Goal: Navigation & Orientation: Find specific page/section

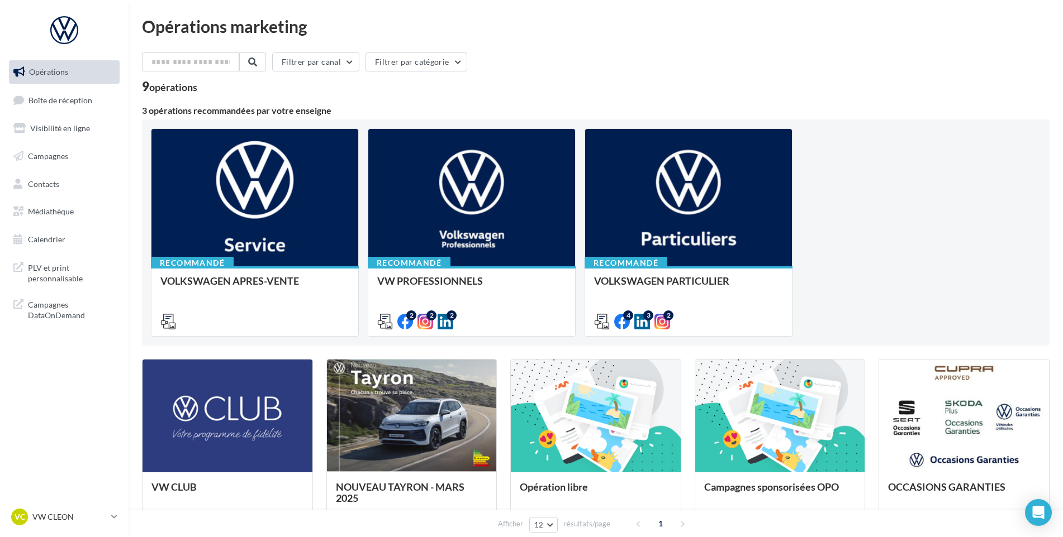
click at [47, 115] on ul "Opérations Boîte de réception Visibilité en ligne Campagnes Contacts Médiathèqu…" at bounding box center [64, 156] width 120 height 200
click at [58, 104] on span "Boîte de réception" at bounding box center [60, 99] width 64 height 9
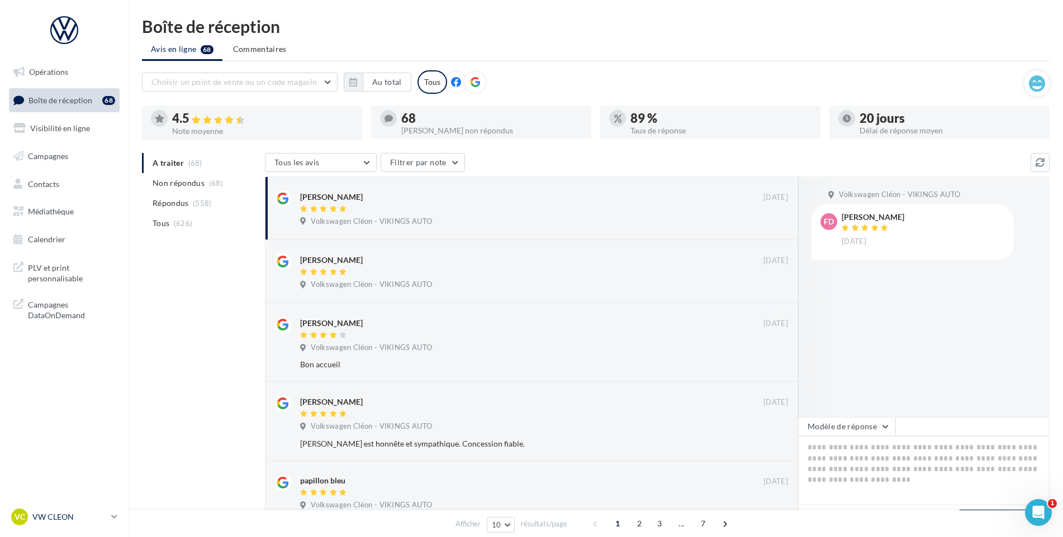
click at [80, 511] on div "VC VW CLEON vw-cle-vau" at bounding box center [59, 517] width 96 height 17
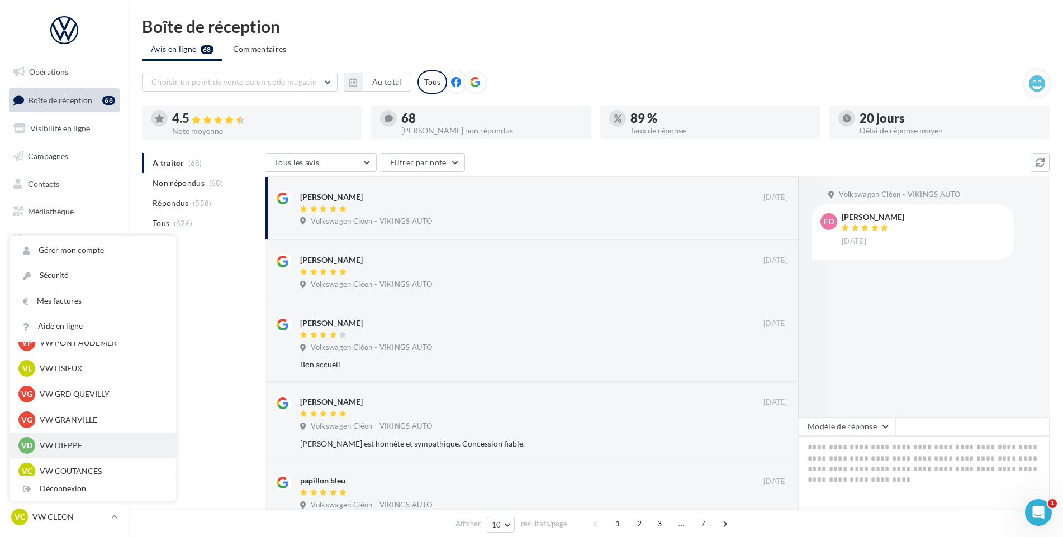
scroll to position [248, 0]
click at [79, 465] on div "VC VW COUTANCES vw-cou-vau" at bounding box center [92, 472] width 149 height 17
